Goal: Task Accomplishment & Management: Manage account settings

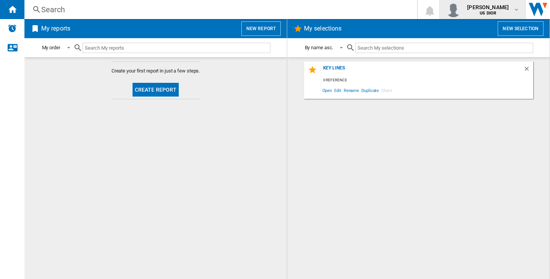
click at [446, 11] on img "button" at bounding box center [453, 9] width 15 height 15
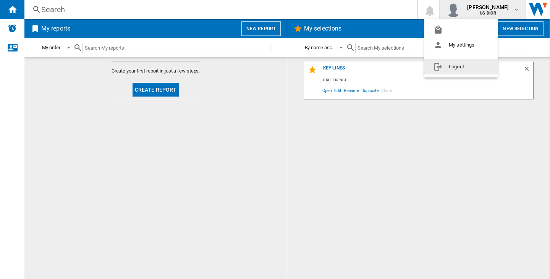
click at [456, 71] on button "Logout" at bounding box center [460, 66] width 73 height 15
